Goal: Transaction & Acquisition: Download file/media

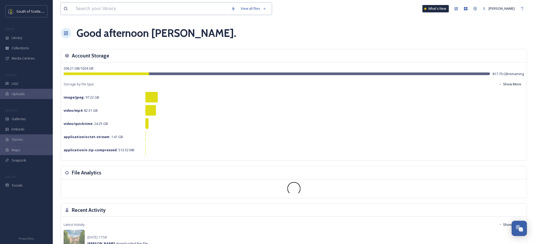
click at [106, 10] on input at bounding box center [150, 9] width 155 height 12
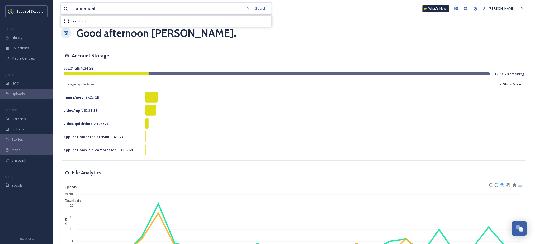
type input "annandale"
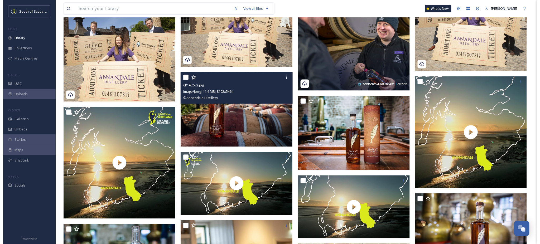
scroll to position [317, 0]
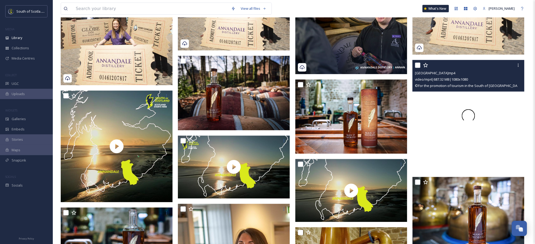
click at [437, 115] on div at bounding box center [468, 116] width 112 height 112
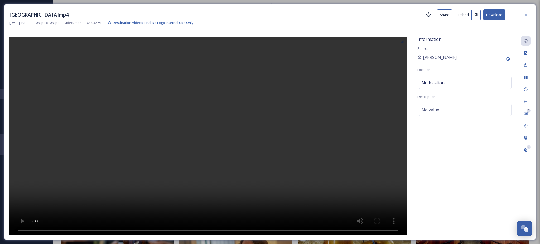
click at [498, 17] on button "Download" at bounding box center [494, 14] width 22 height 11
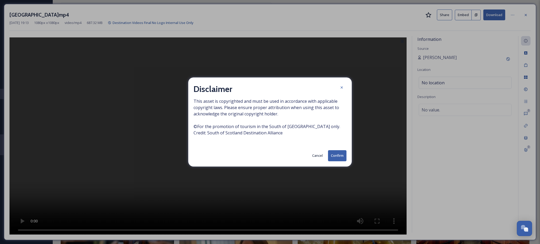
click at [335, 156] on button "Confirm" at bounding box center [337, 155] width 18 height 11
